Goal: Ask a question

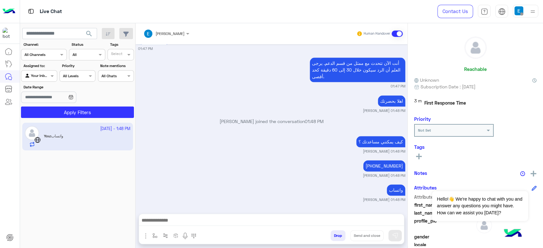
click at [331, 234] on button "Drop" at bounding box center [338, 235] width 15 height 11
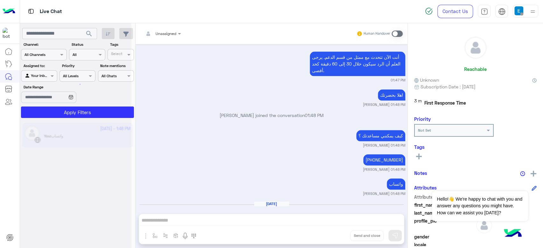
scroll to position [535, 0]
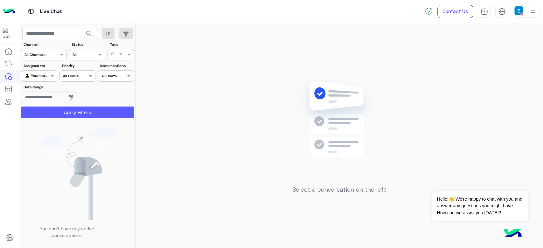
click at [53, 115] on button "Apply Filters" at bounding box center [77, 112] width 113 height 11
